Goal: Task Accomplishment & Management: Use online tool/utility

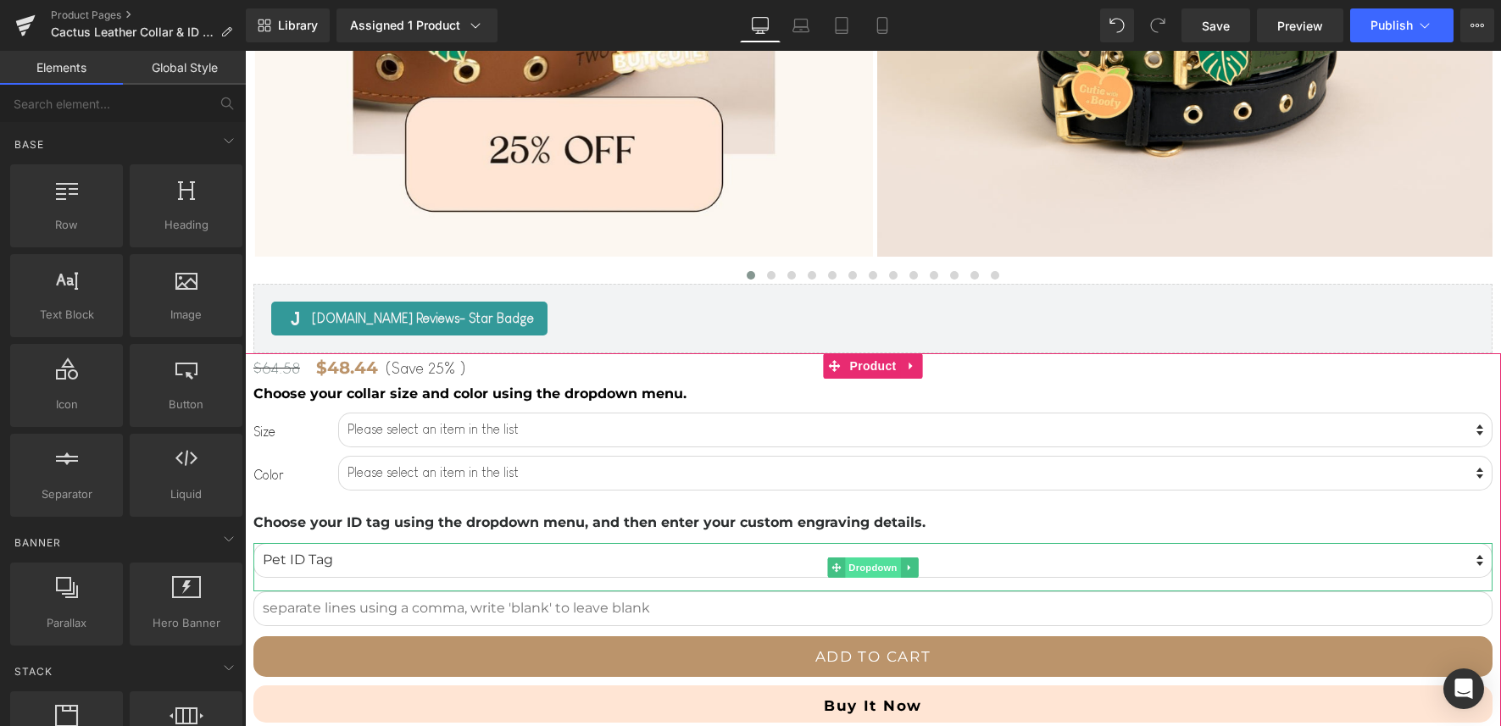
click at [859, 571] on span "Dropdown" at bounding box center [872, 568] width 55 height 20
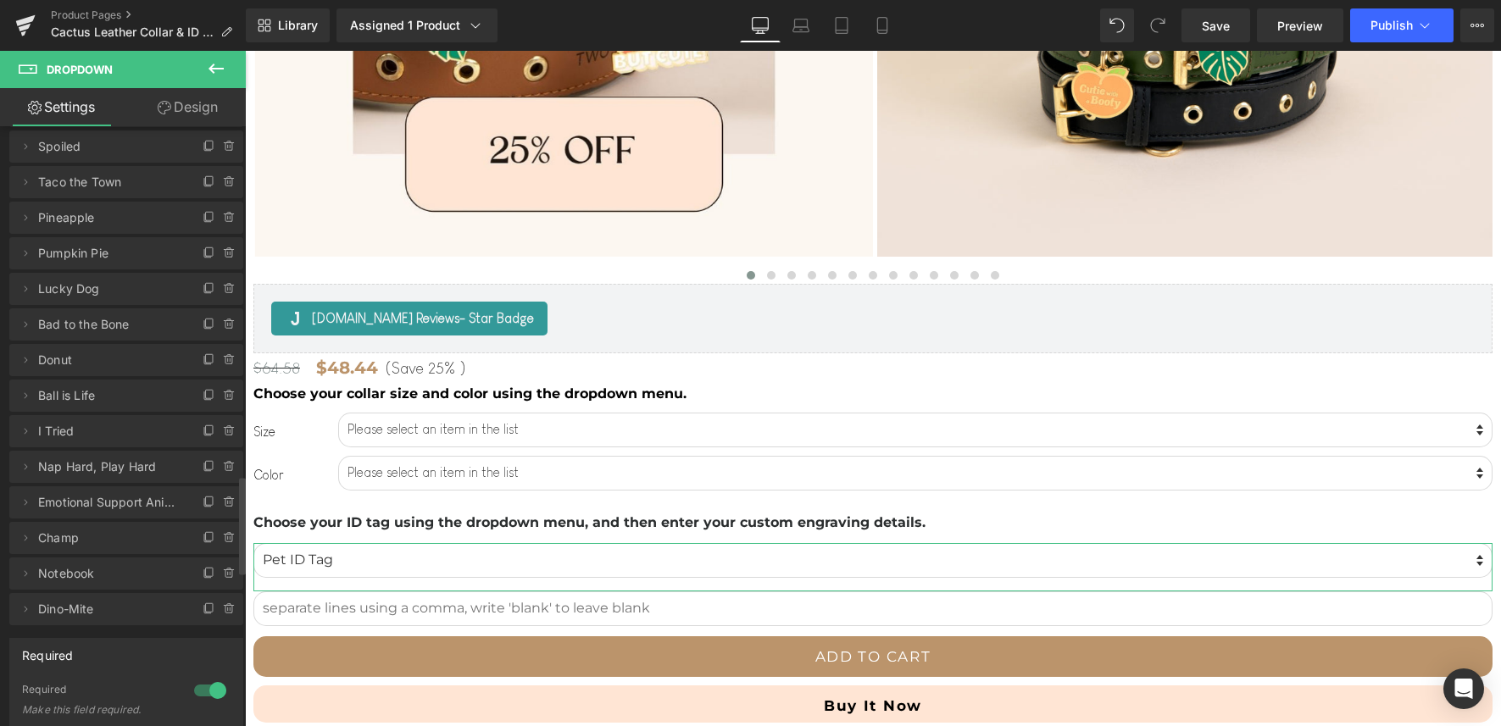
scroll to position [2185, 0]
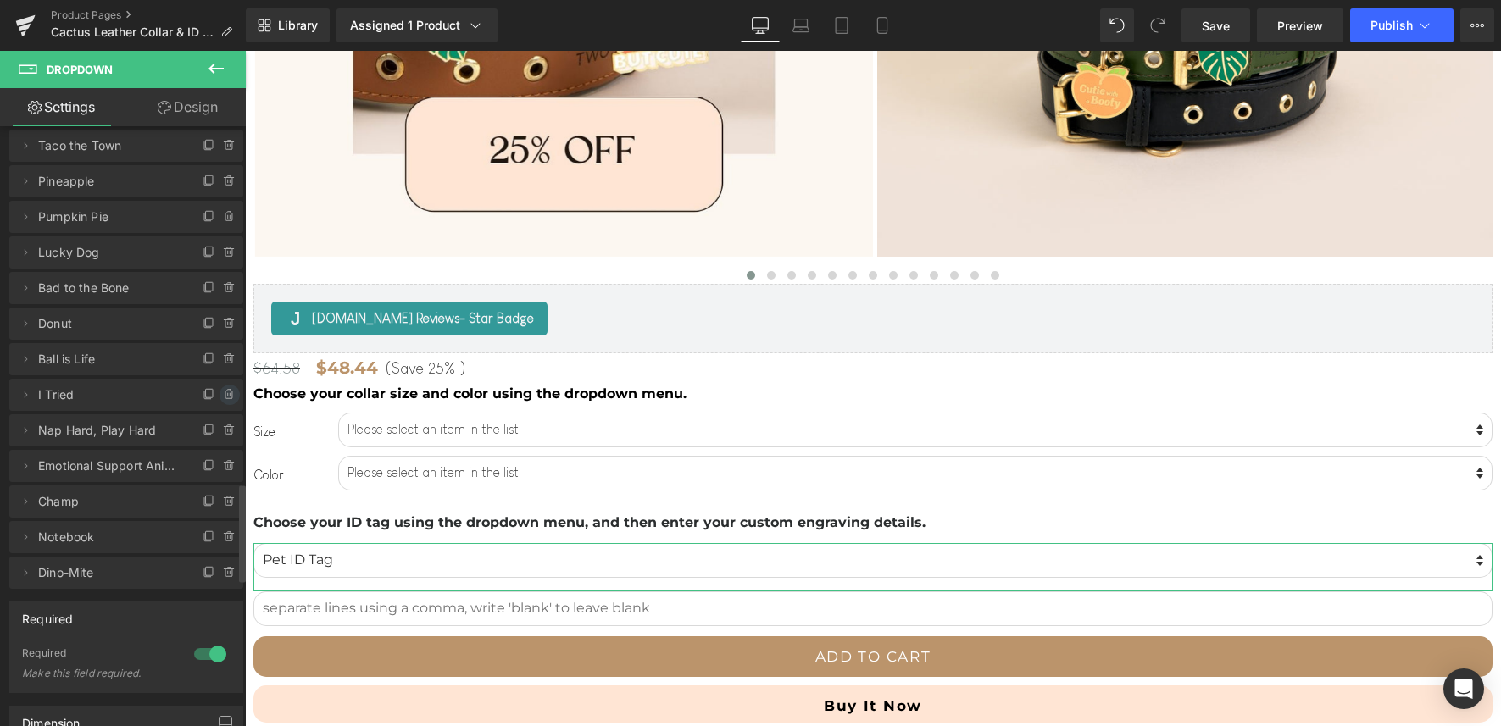
click at [230, 395] on icon at bounding box center [230, 394] width 0 height 3
click at [214, 395] on button "Delete" at bounding box center [211, 396] width 53 height 22
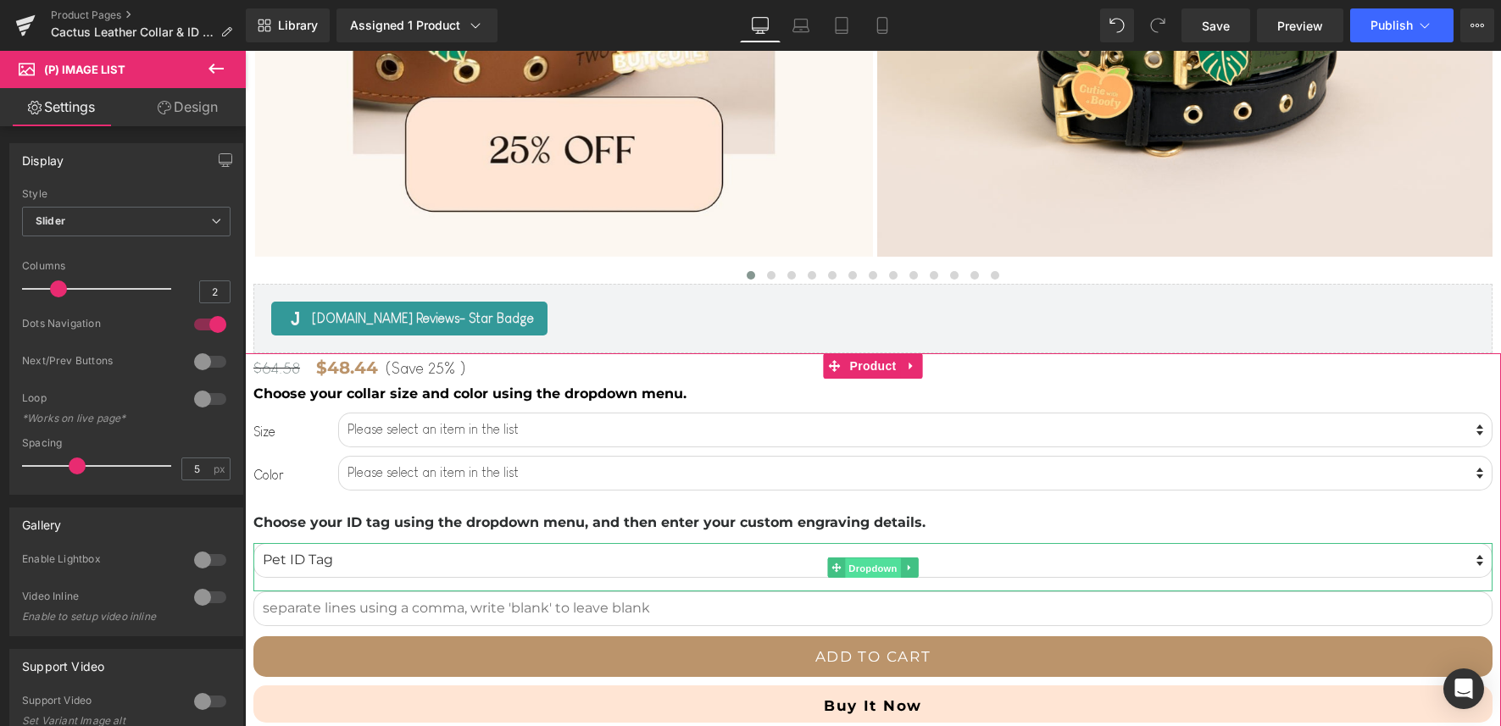
click at [882, 567] on span "Dropdown" at bounding box center [872, 568] width 55 height 20
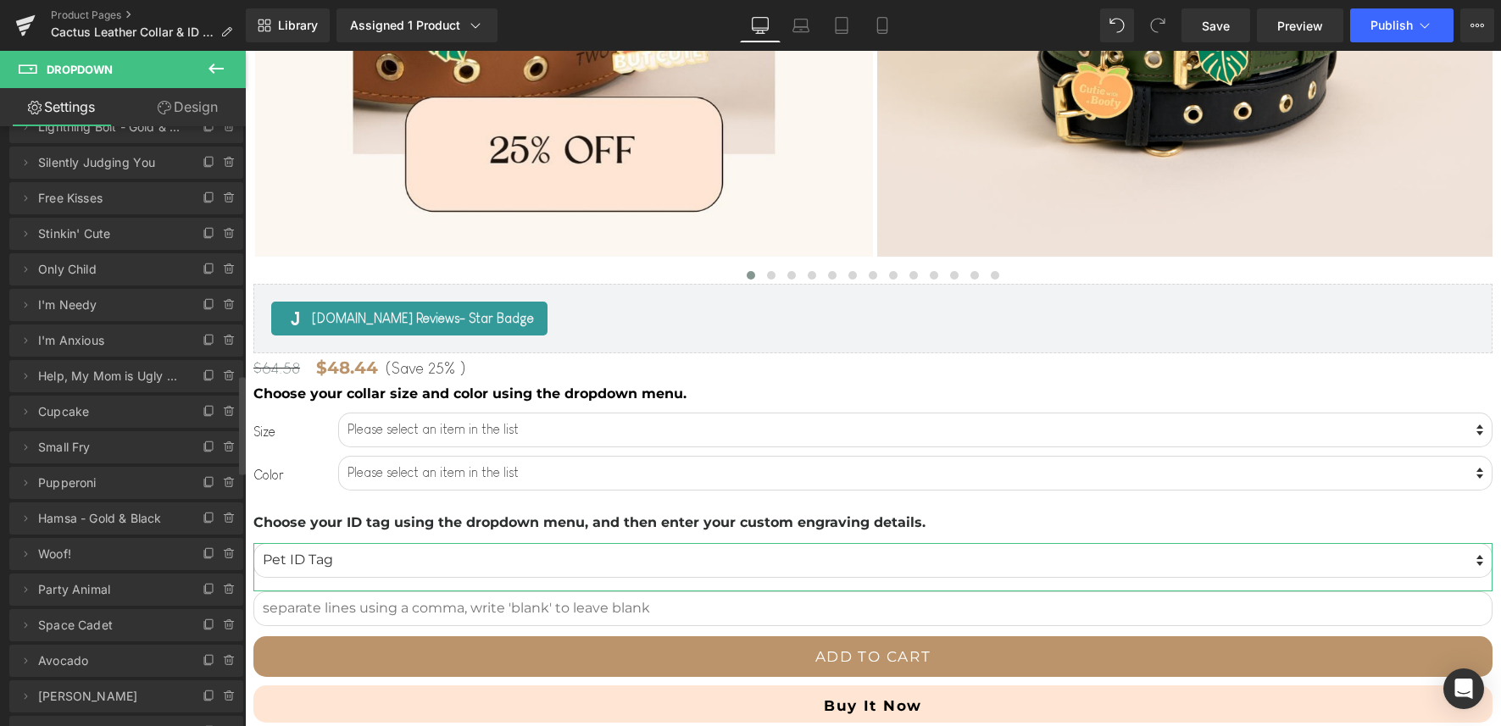
scroll to position [1526, 0]
click at [223, 485] on icon at bounding box center [230, 484] width 14 height 14
click at [221, 485] on button "Delete" at bounding box center [211, 485] width 53 height 22
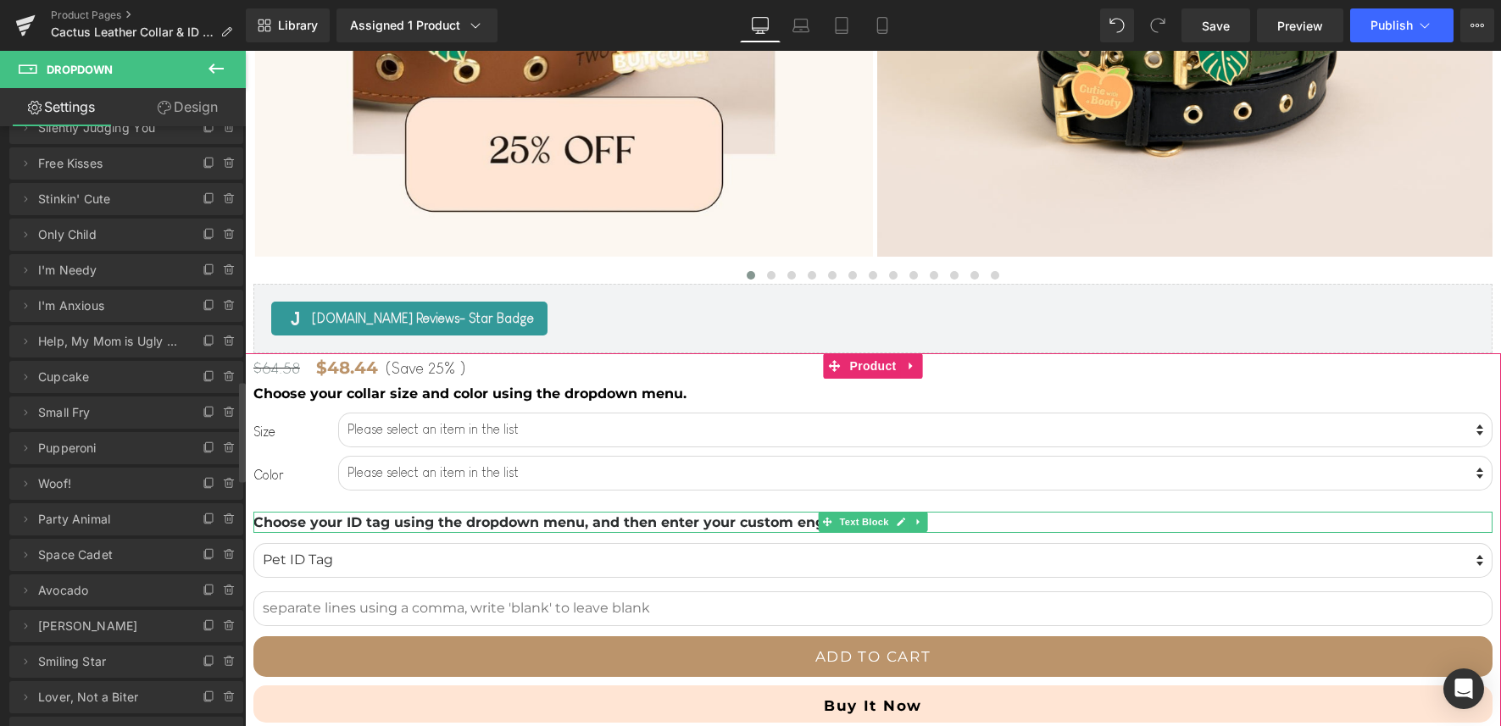
click at [529, 520] on strong "Choose your ID tag using the dropdown menu, and then enter your custom engravin…" at bounding box center [589, 522] width 672 height 16
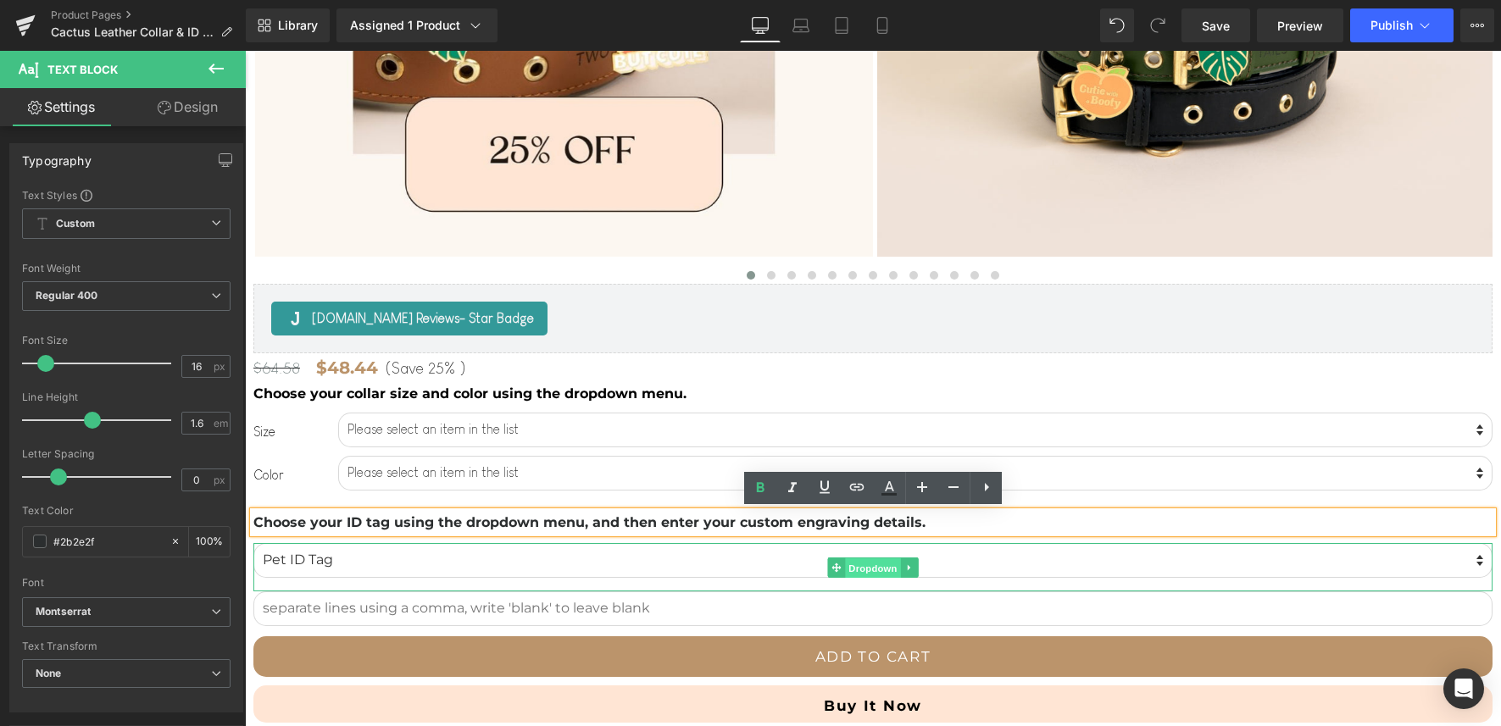
click at [873, 559] on span "Dropdown" at bounding box center [872, 568] width 55 height 20
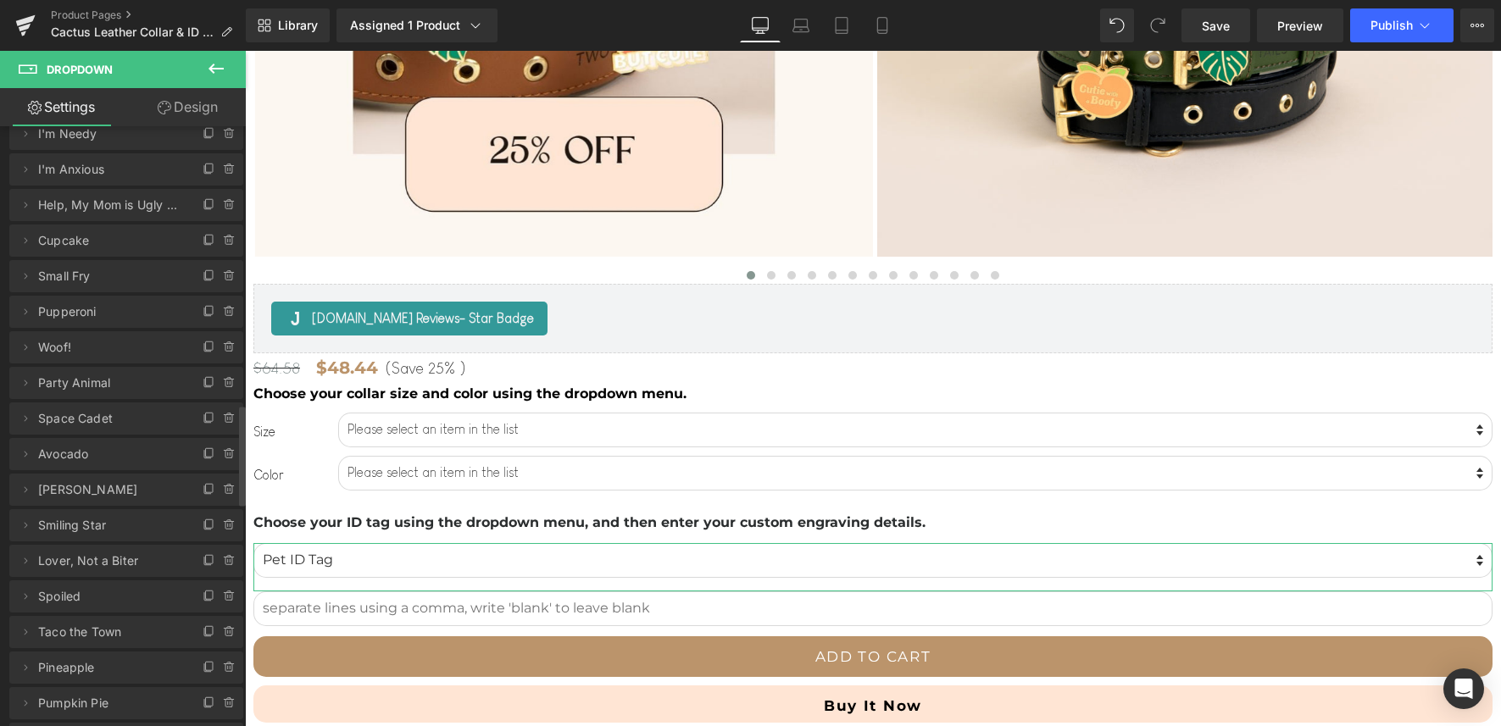
scroll to position [1648, 0]
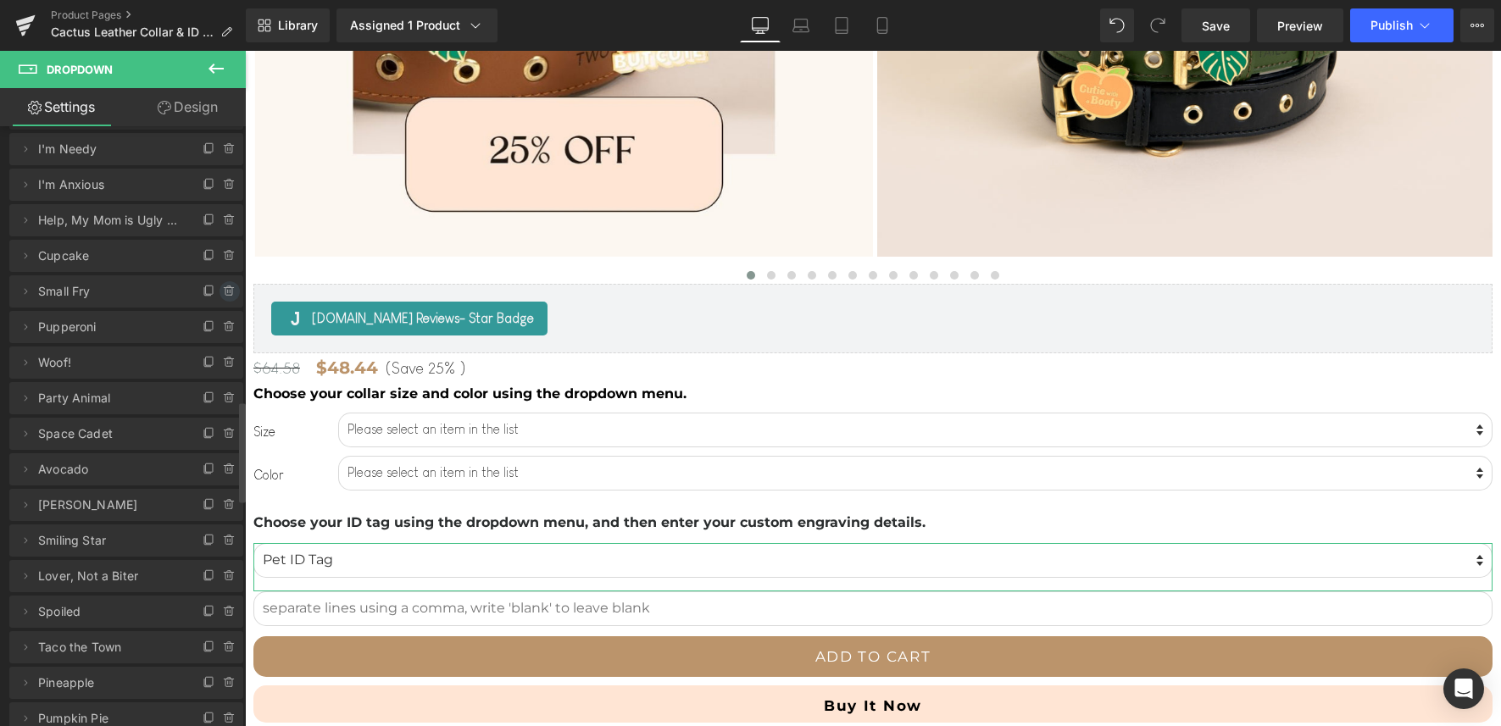
click at [223, 291] on icon at bounding box center [230, 292] width 14 height 14
click at [222, 291] on button "Delete" at bounding box center [211, 292] width 53 height 22
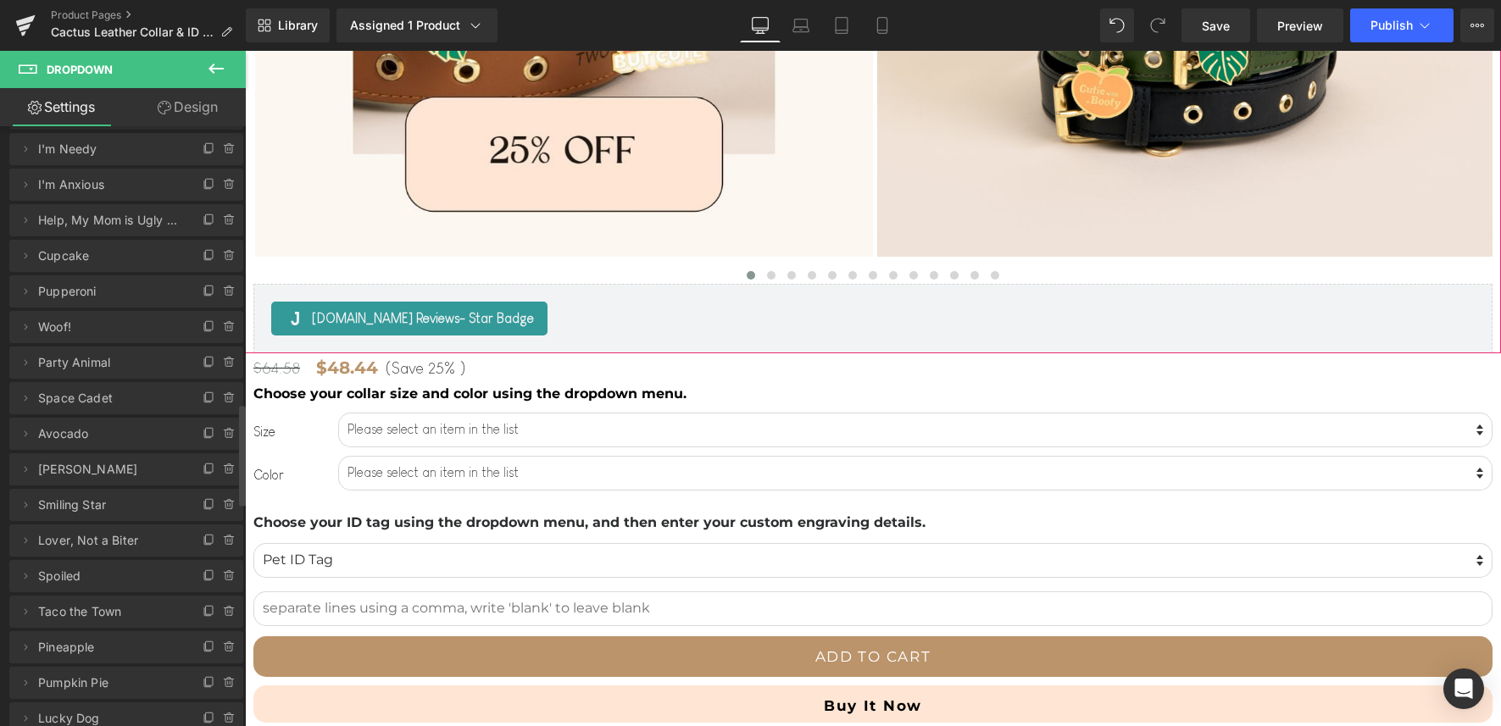
click at [663, 275] on div at bounding box center [872, 275] width 1239 height 17
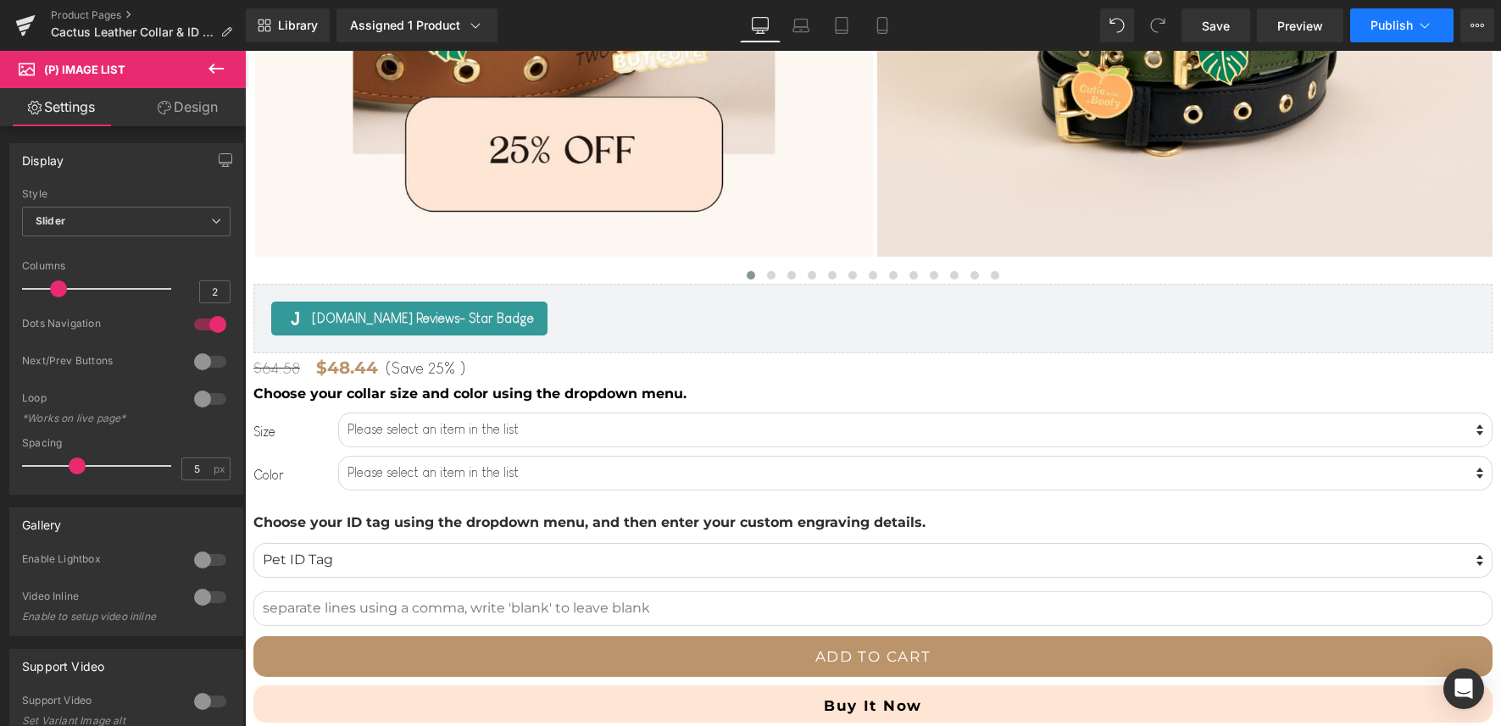
click at [1370, 27] on button "Publish" at bounding box center [1401, 25] width 103 height 34
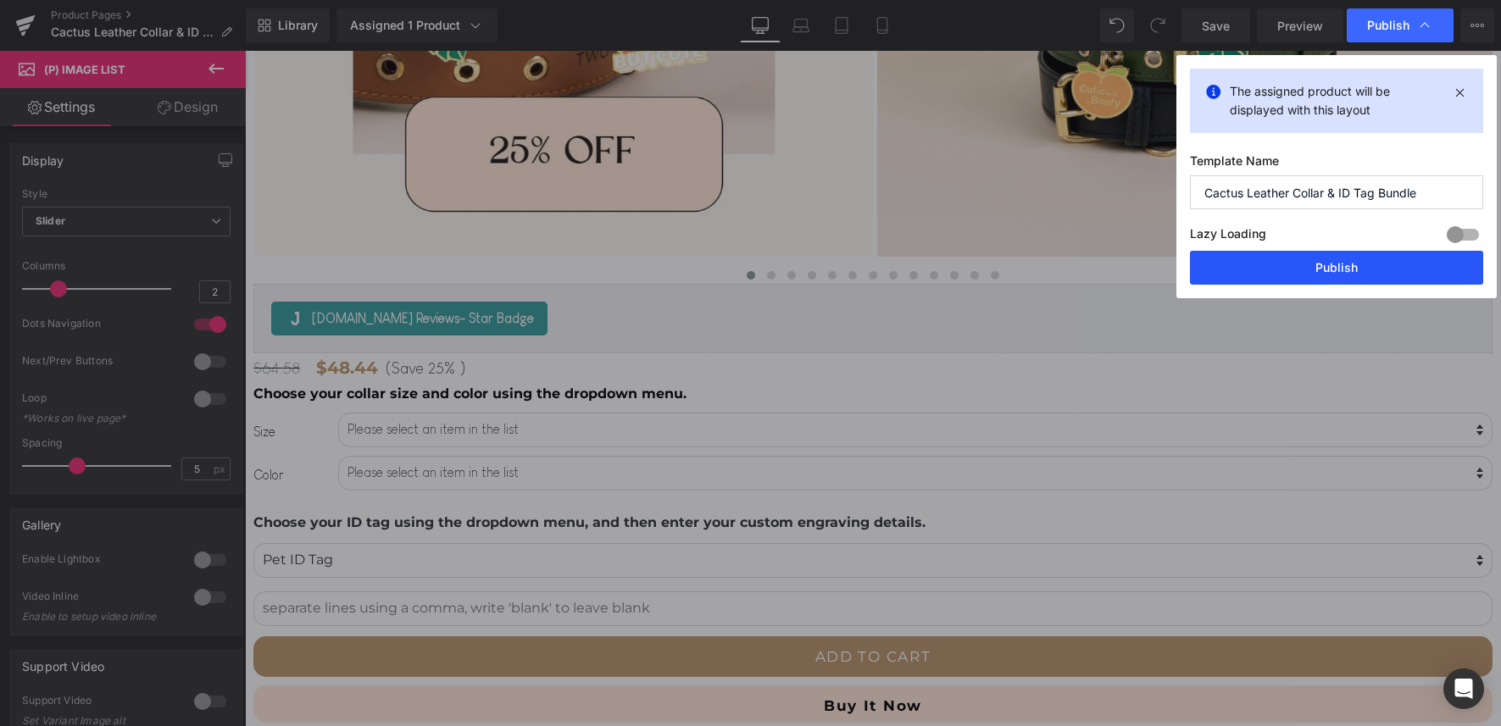
click at [1318, 256] on button "Publish" at bounding box center [1336, 268] width 293 height 34
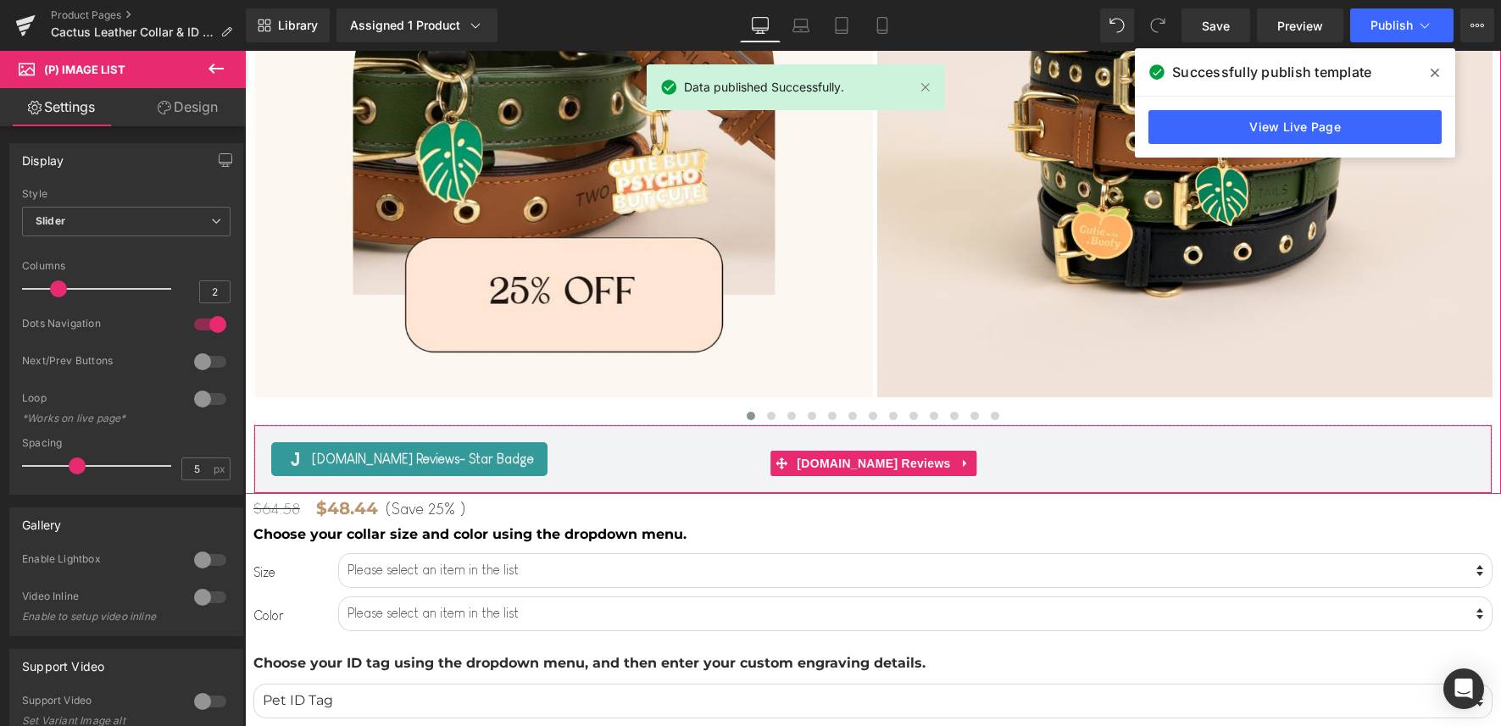
scroll to position [0, 0]
